Goal: Browse casually: Explore the website without a specific task or goal

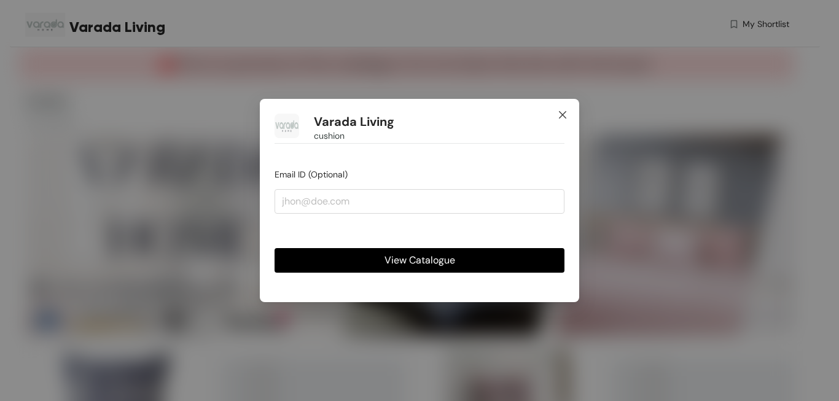
click at [557, 115] on span "Close" at bounding box center [562, 115] width 33 height 33
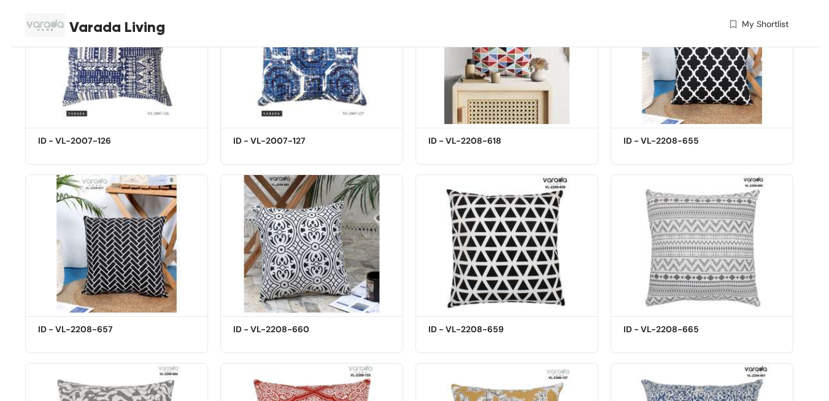
scroll to position [368, 0]
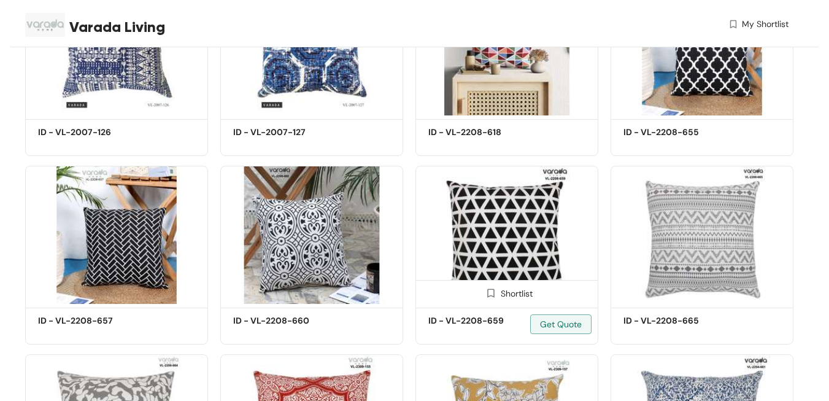
click at [503, 219] on img at bounding box center [507, 235] width 183 height 138
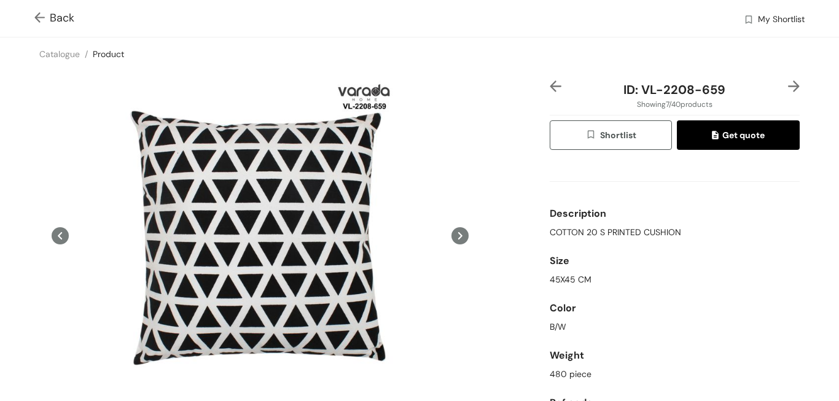
click at [39, 18] on img at bounding box center [41, 18] width 15 height 13
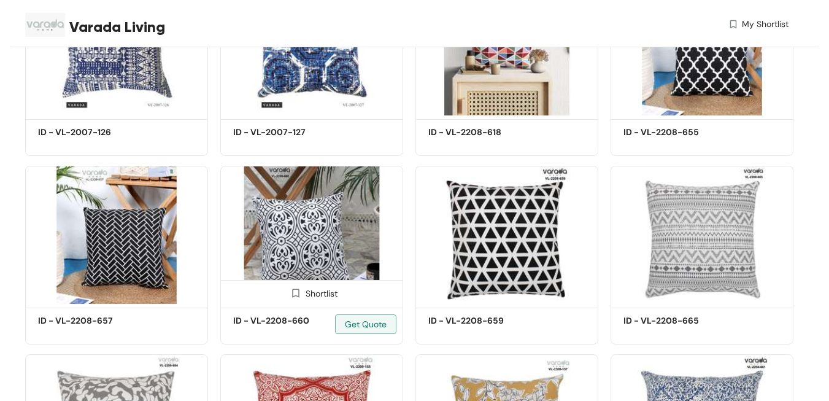
scroll to position [430, 0]
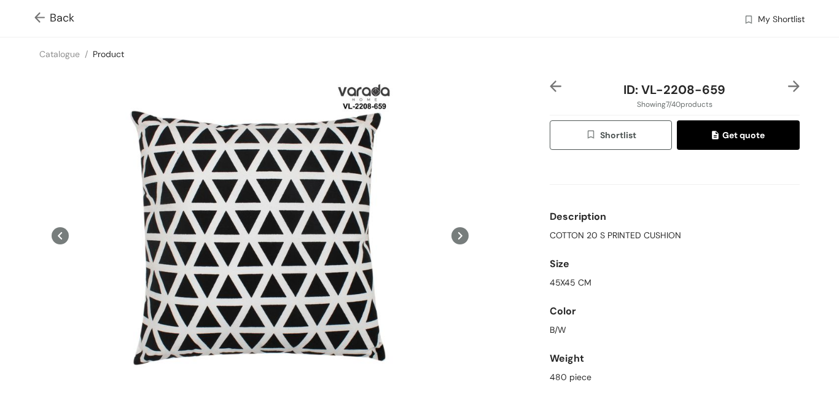
click at [40, 17] on img at bounding box center [41, 18] width 15 height 13
